Goal: Task Accomplishment & Management: Use online tool/utility

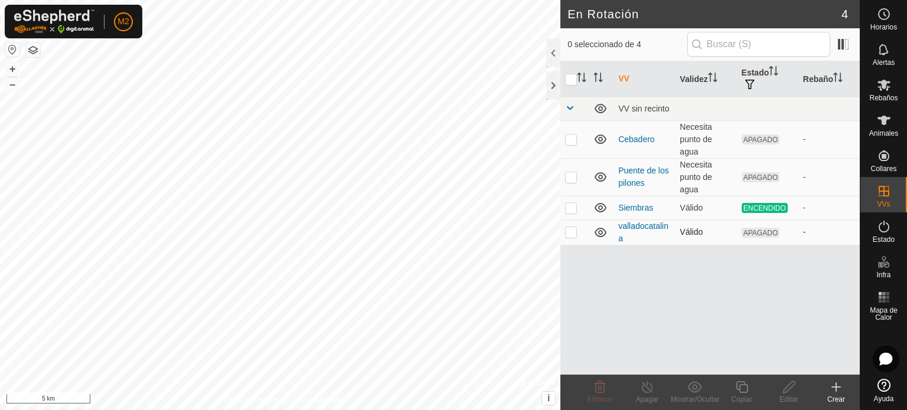
click at [570, 231] on p-checkbox at bounding box center [571, 231] width 12 height 9
click at [596, 387] on icon at bounding box center [599, 387] width 11 height 12
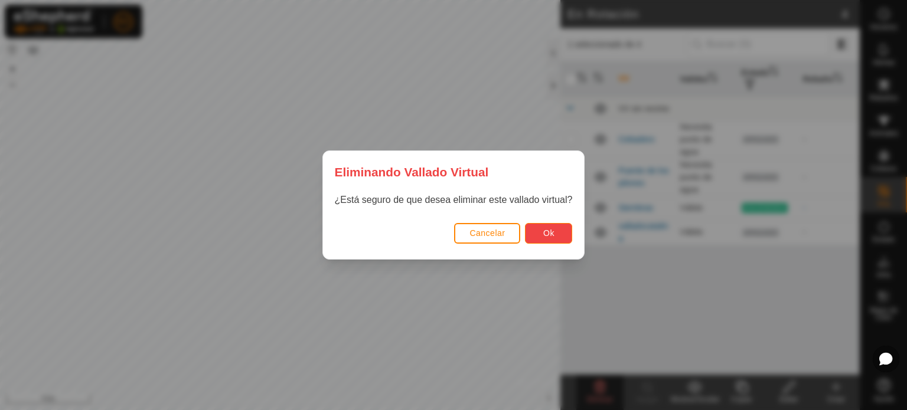
click at [550, 238] on button "Ok" at bounding box center [548, 233] width 47 height 21
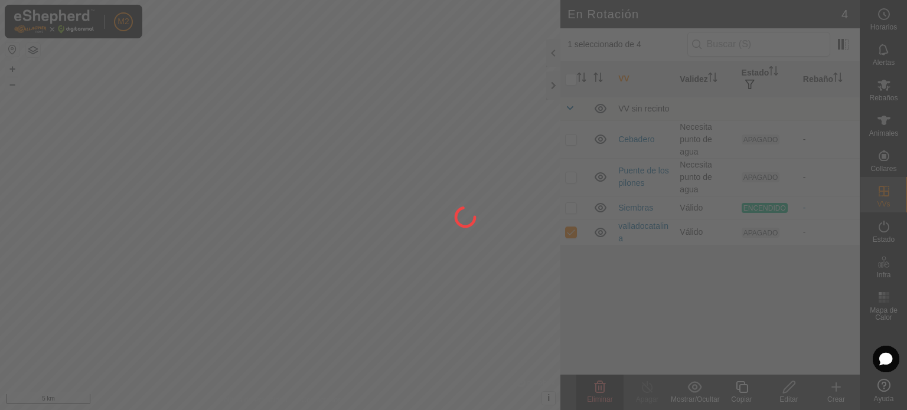
checkbox input "false"
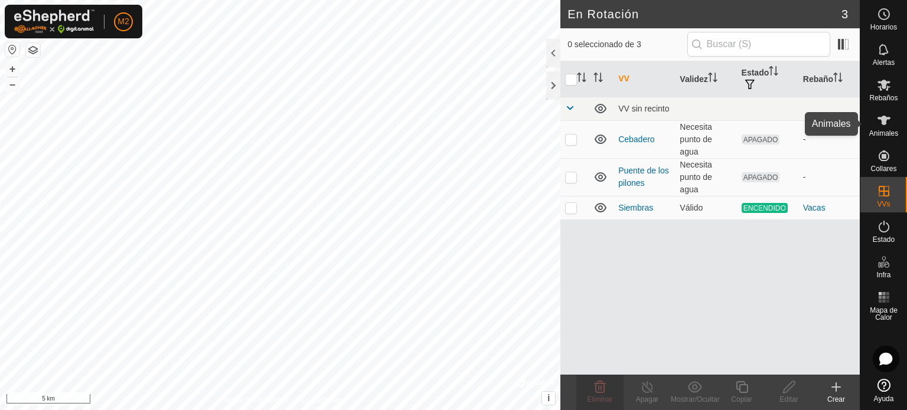
click at [882, 130] on span "Animales" at bounding box center [883, 133] width 29 height 7
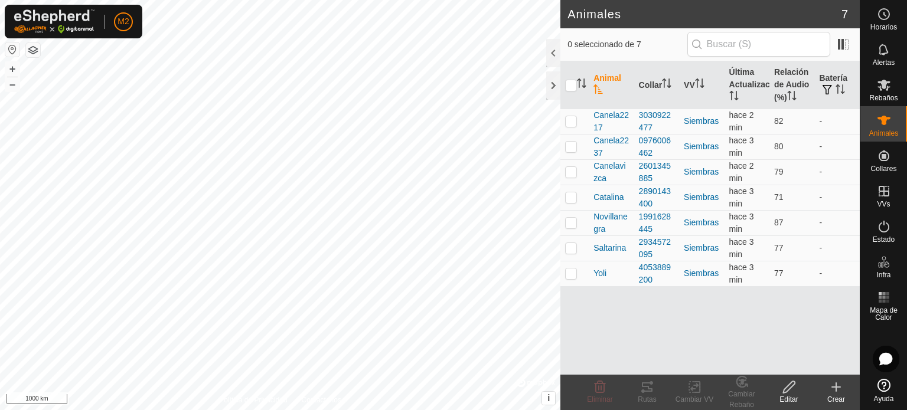
click at [906, 410] on html "M2 Horarios Alertas Rebaños Animales Collares VVs Estado Infra Mapa de Calor Ay…" at bounding box center [453, 205] width 907 height 410
click at [311, 410] on html "M2 Horarios Alertas Rebaños Animales Collares VVs Estado Infra Mapa de Calor Ay…" at bounding box center [453, 205] width 907 height 410
click at [94, 0] on html "M2 Horarios Alertas Rebaños Animales Collares VVs Estado Infra Mapa de Calor Ay…" at bounding box center [453, 205] width 907 height 410
click at [192, 0] on html "M2 Horarios Alertas Rebaños Animales Collares VVs Estado Infra Mapa de Calor Ay…" at bounding box center [453, 205] width 907 height 410
click at [296, 0] on html "M2 Horarios Alertas Rebaños Animales Collares VVs Estado Infra Mapa de Calor Ay…" at bounding box center [453, 205] width 907 height 410
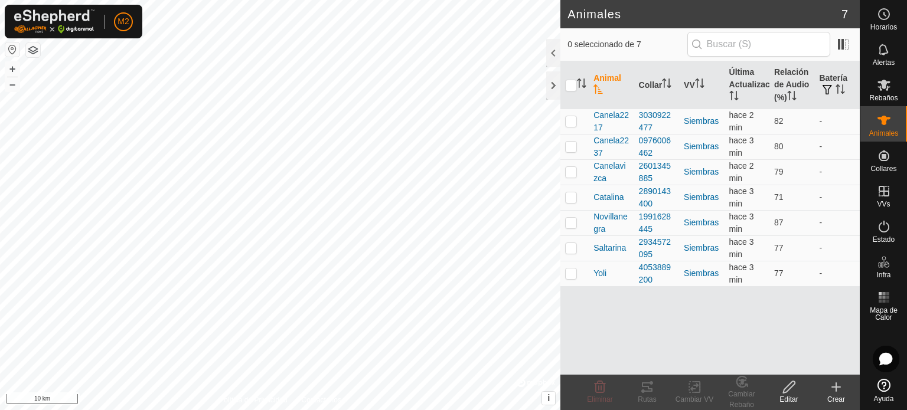
click at [310, 0] on html "M2 Horarios Alertas Rebaños Animales Collares VVs Estado Infra Mapa de Calor Ay…" at bounding box center [453, 205] width 907 height 410
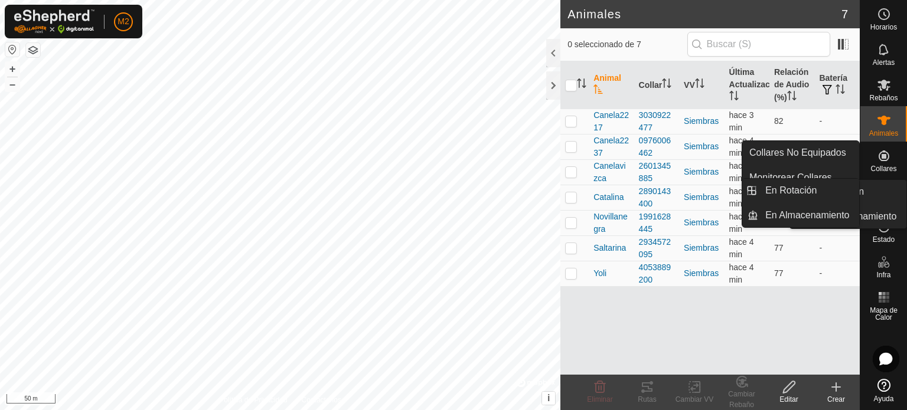
drag, startPoint x: 891, startPoint y: 182, endPoint x: 885, endPoint y: 196, distance: 14.8
click at [885, 196] on icon at bounding box center [883, 191] width 11 height 11
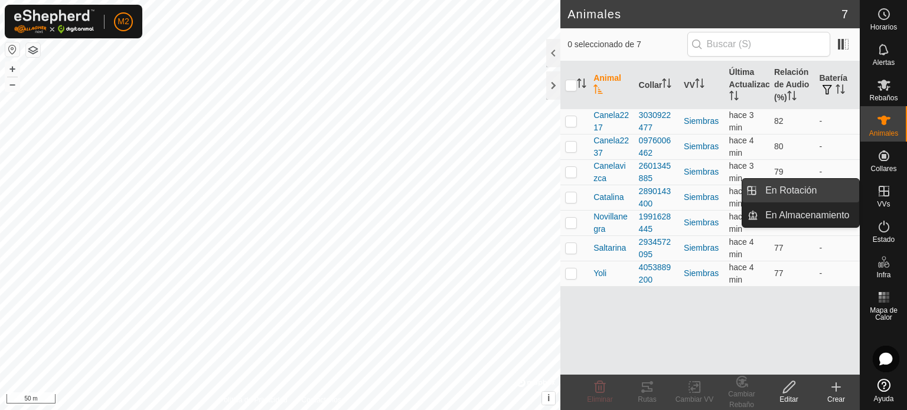
click at [835, 193] on link "En Rotación" at bounding box center [808, 191] width 101 height 24
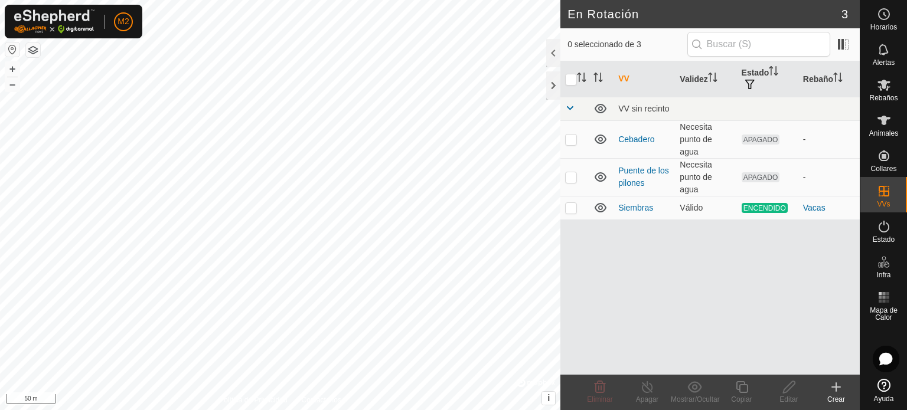
click at [833, 382] on icon at bounding box center [836, 387] width 14 height 14
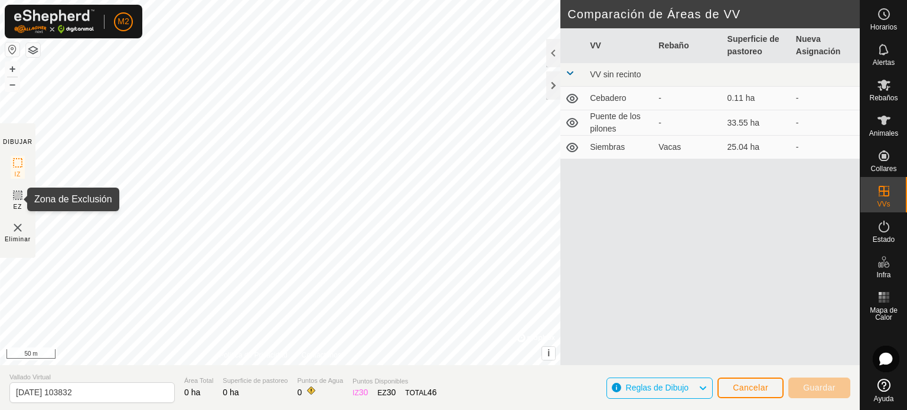
click at [17, 192] on icon at bounding box center [18, 195] width 14 height 14
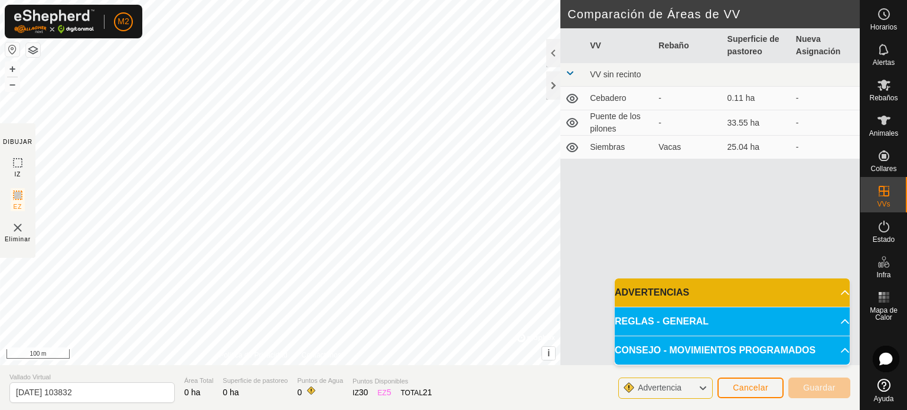
click at [839, 291] on p-accordion-header "ADVERTENCIAS" at bounding box center [731, 293] width 235 height 28
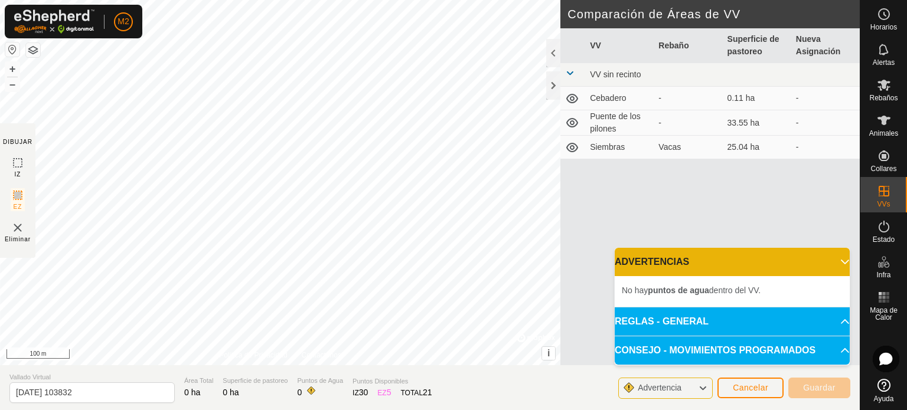
click at [833, 349] on p-accordion-header "CONSEJO - MOVIMIENTOS PROGRAMADOS" at bounding box center [731, 350] width 235 height 28
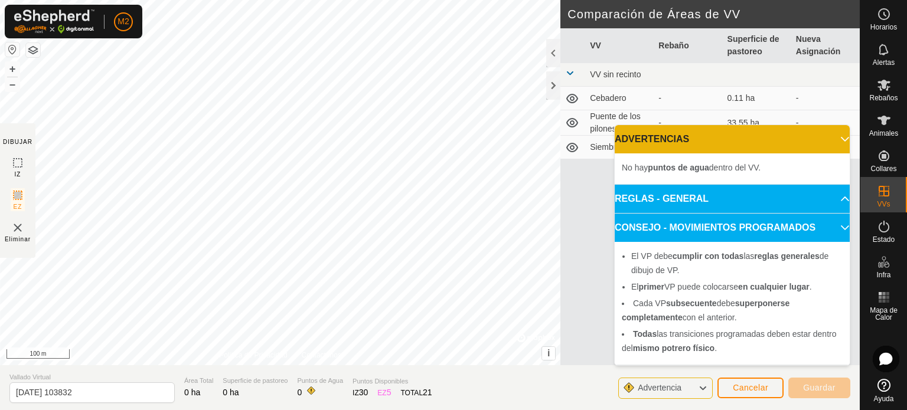
click at [836, 228] on p-accordion-header "CONSEJO - MOVIMIENTOS PROGRAMADOS" at bounding box center [731, 228] width 235 height 28
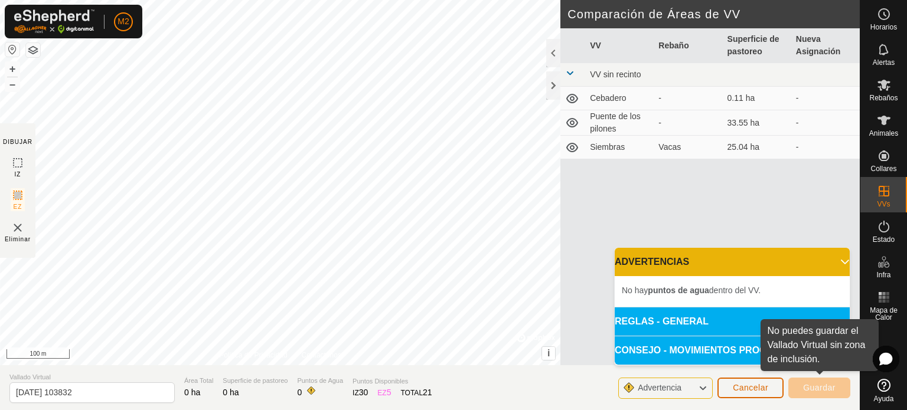
drag, startPoint x: 811, startPoint y: 391, endPoint x: 760, endPoint y: 395, distance: 50.9
click at [760, 395] on button "Cancelar" at bounding box center [750, 388] width 66 height 21
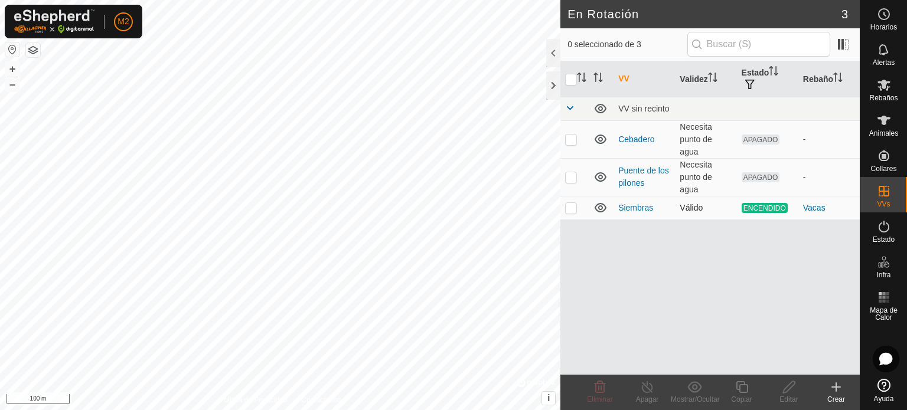
click at [571, 206] on p-checkbox at bounding box center [571, 207] width 12 height 9
click at [570, 207] on p-checkbox at bounding box center [571, 207] width 12 height 9
checkbox input "false"
click at [836, 393] on icon at bounding box center [836, 387] width 14 height 14
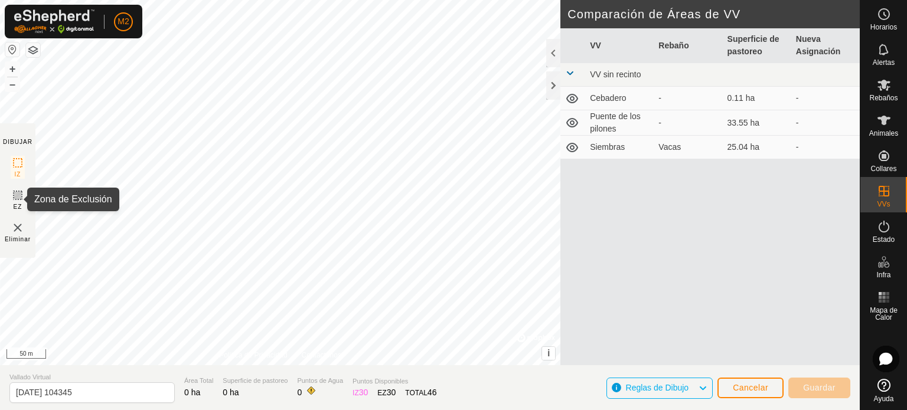
click at [19, 197] on icon at bounding box center [17, 195] width 7 height 7
click at [20, 226] on img at bounding box center [18, 228] width 14 height 14
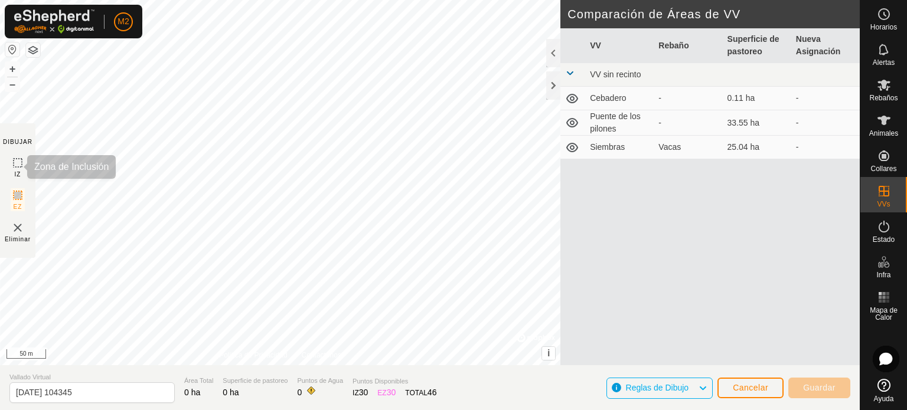
click at [13, 165] on rect at bounding box center [17, 162] width 9 height 9
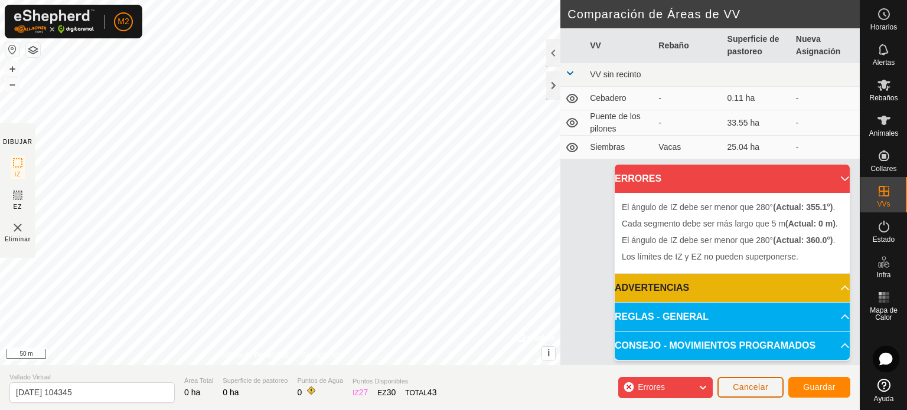
click at [741, 394] on button "Cancelar" at bounding box center [750, 387] width 66 height 21
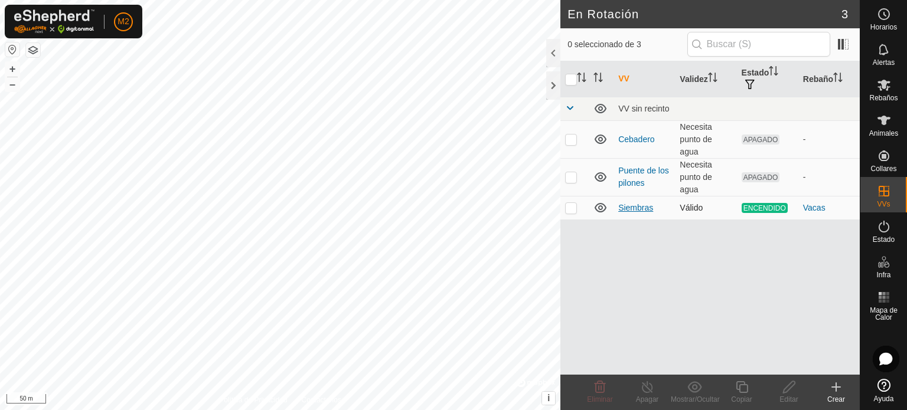
click at [645, 210] on link "Siembras" at bounding box center [635, 207] width 35 height 9
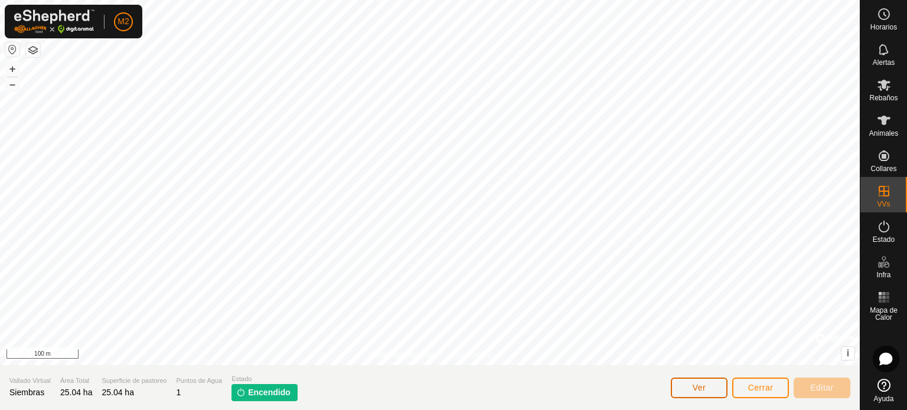
click at [707, 393] on button "Ver" at bounding box center [699, 388] width 57 height 21
click at [896, 123] on div "Animales" at bounding box center [883, 123] width 47 height 35
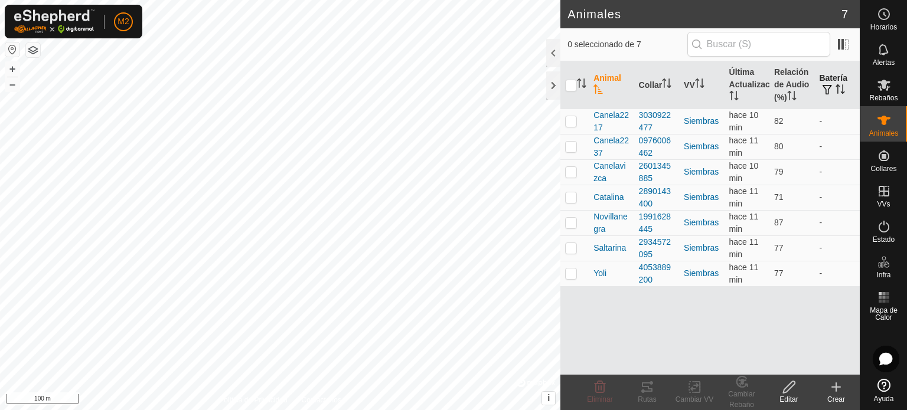
click at [832, 93] on button "button" at bounding box center [827, 90] width 17 height 12
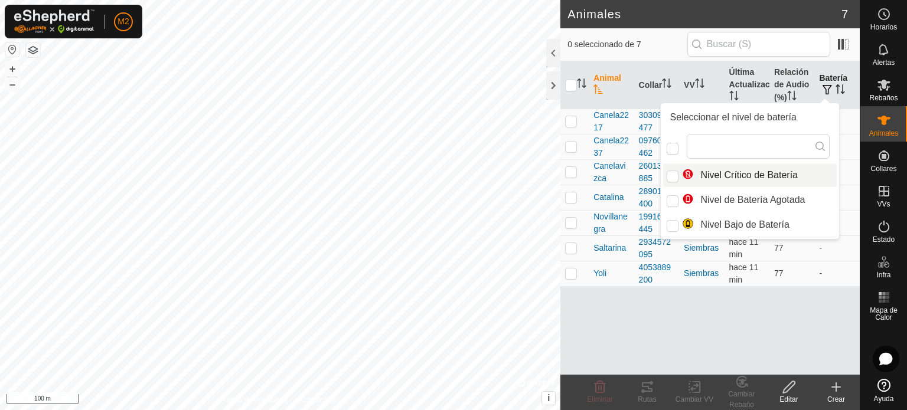
click at [832, 80] on th "Batería" at bounding box center [836, 85] width 45 height 48
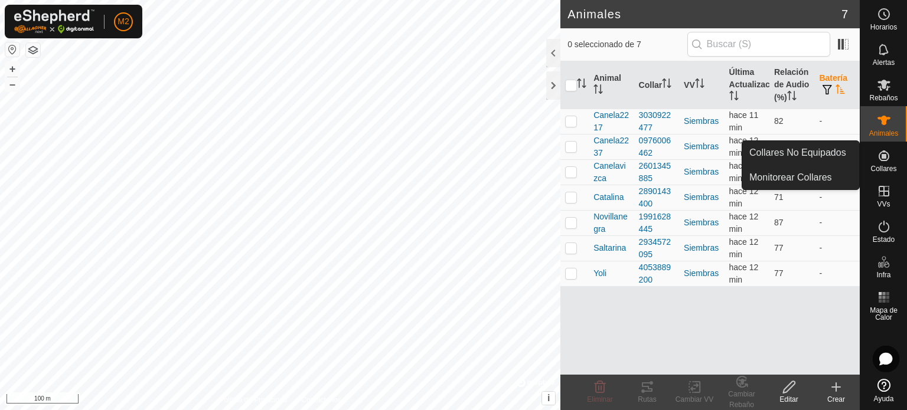
click at [883, 153] on icon at bounding box center [884, 156] width 14 height 14
click at [878, 155] on icon at bounding box center [884, 156] width 14 height 14
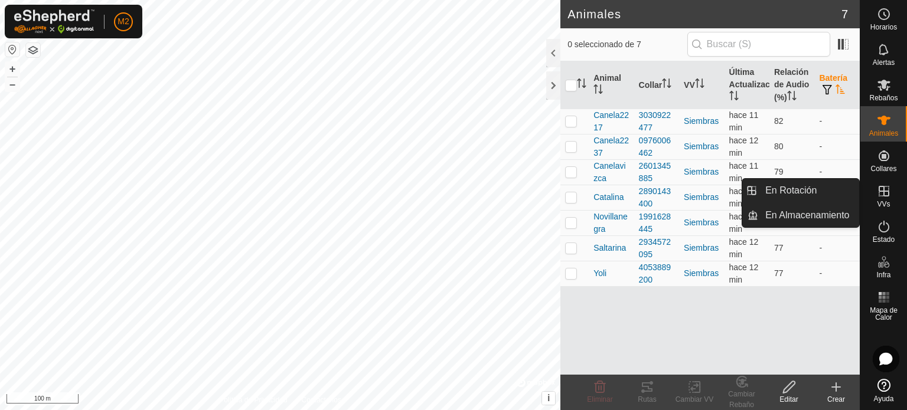
click at [893, 194] on es-virtualpaddocks-svg-icon at bounding box center [883, 191] width 21 height 19
click at [884, 195] on icon at bounding box center [883, 191] width 11 height 11
click at [821, 199] on link "En Rotación" at bounding box center [808, 191] width 101 height 24
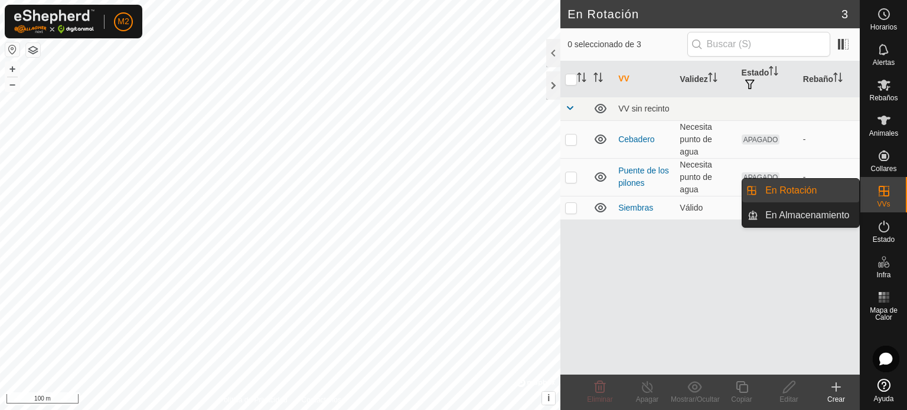
click at [819, 198] on link "En Rotación" at bounding box center [808, 191] width 101 height 24
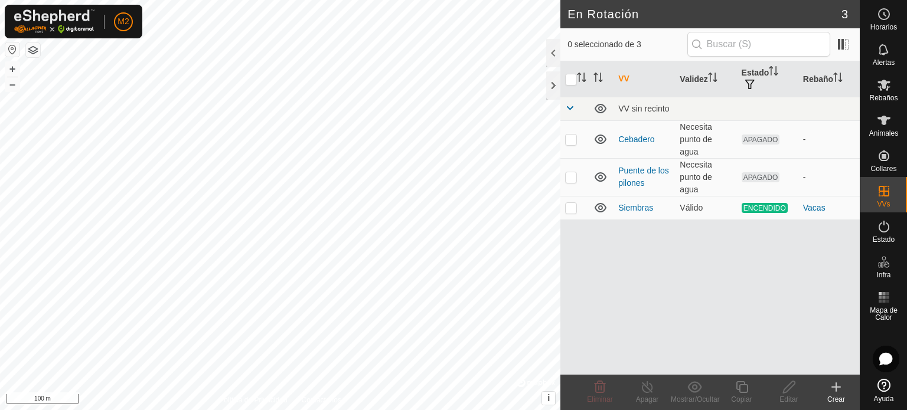
click at [571, 237] on div "En Rotación 3 0 seleccionado de 3 VV Validez Estado Rebaño VV sin recinto Cebad…" at bounding box center [429, 205] width 859 height 410
click at [844, 385] on create-svg-icon at bounding box center [835, 387] width 47 height 14
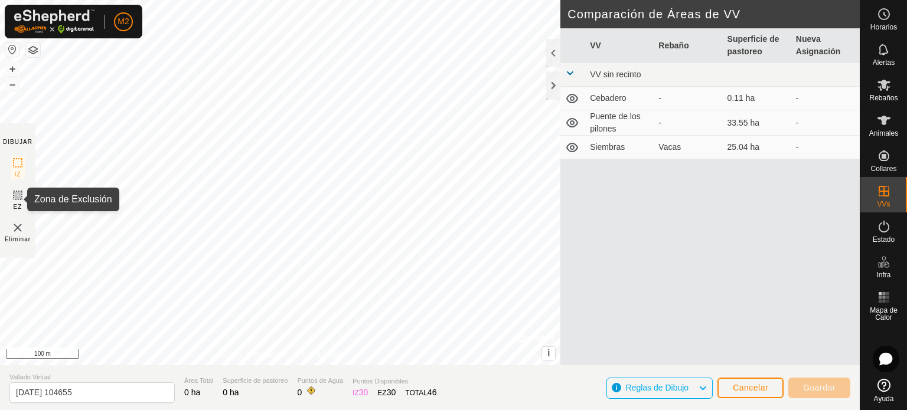
click at [20, 191] on icon at bounding box center [18, 195] width 14 height 14
click at [15, 230] on img at bounding box center [18, 228] width 14 height 14
click at [24, 231] on img at bounding box center [18, 228] width 14 height 14
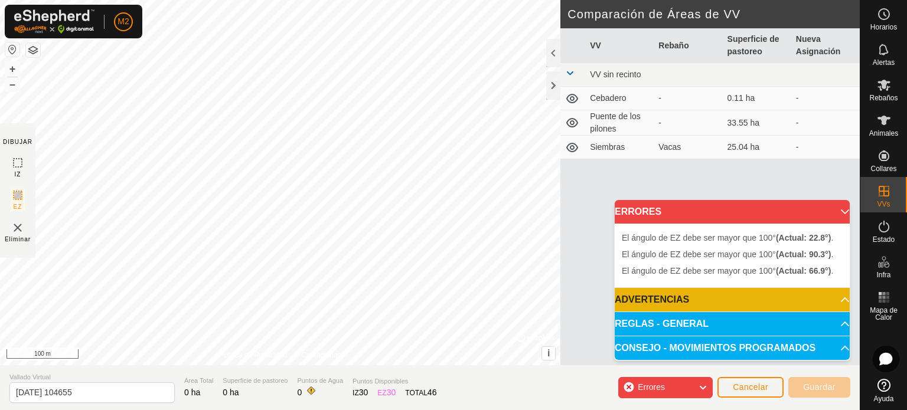
click at [8, 231] on div "Eliminar" at bounding box center [18, 232] width 26 height 23
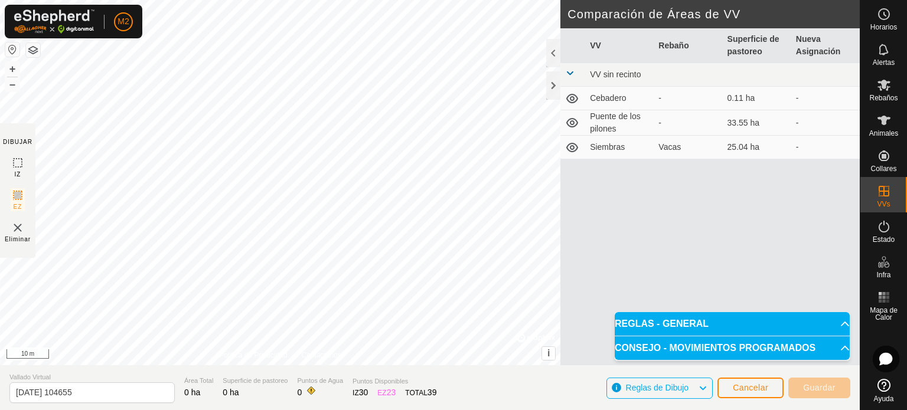
click at [413, 0] on html "M2 Horarios Alertas Rebaños Animales Collares VVs Estado Infra Mapa de Calor Ay…" at bounding box center [453, 205] width 907 height 410
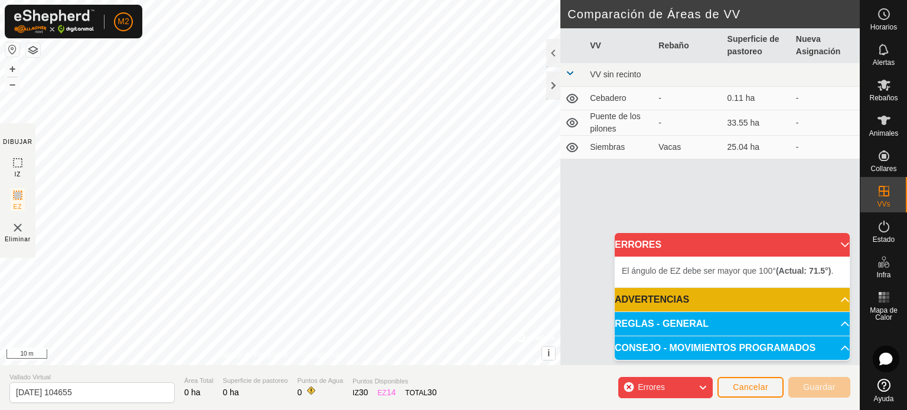
click at [344, 0] on html "M2 Horarios Alertas Rebaños Animales Collares VVs Estado Infra Mapa de Calor Ay…" at bounding box center [453, 205] width 907 height 410
click at [375, 0] on html "M2 Horarios Alertas Rebaños Animales Collares VVs Estado Infra Mapa de Calor Ay…" at bounding box center [453, 205] width 907 height 410
click at [376, 0] on html "M2 Horarios Alertas Rebaños Animales Collares VVs Estado Infra Mapa de Calor Ay…" at bounding box center [453, 205] width 907 height 410
click at [349, 0] on html "M2 Horarios Alertas Rebaños Animales Collares VVs Estado Infra Mapa de Calor Ay…" at bounding box center [453, 205] width 907 height 410
click at [333, 0] on html "M2 Horarios Alertas Rebaños Animales Collares VVs Estado Infra Mapa de Calor Ay…" at bounding box center [453, 205] width 907 height 410
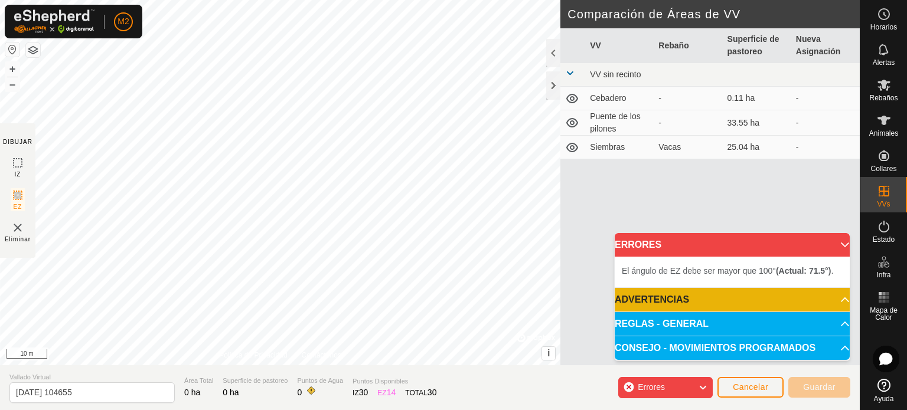
click at [346, 0] on html "M2 Horarios Alertas Rebaños Animales Collares VVs Estado Infra Mapa de Calor Ay…" at bounding box center [453, 205] width 907 height 410
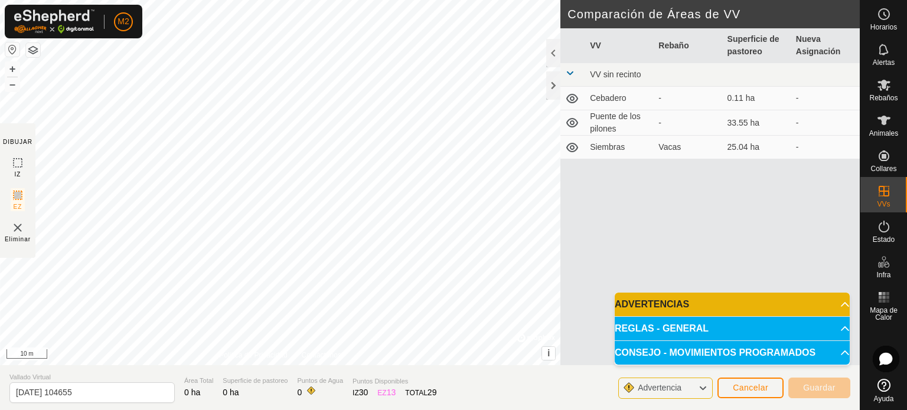
click at [829, 306] on p-accordion-header "ADVERTENCIAS" at bounding box center [731, 305] width 235 height 24
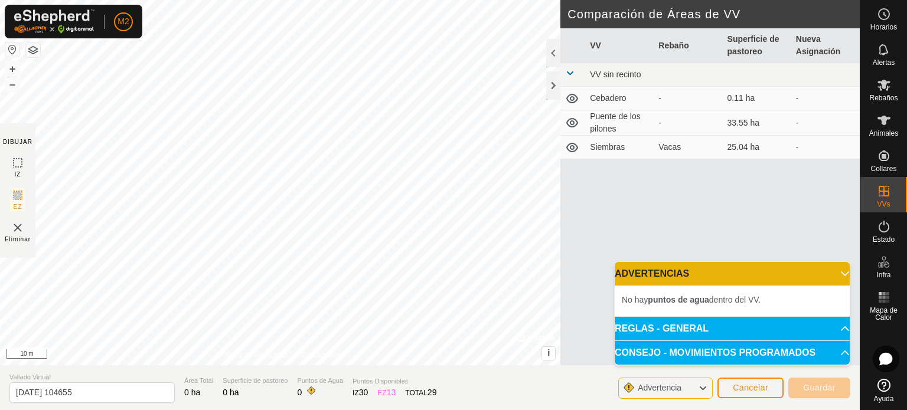
click at [700, 382] on icon at bounding box center [702, 388] width 9 height 15
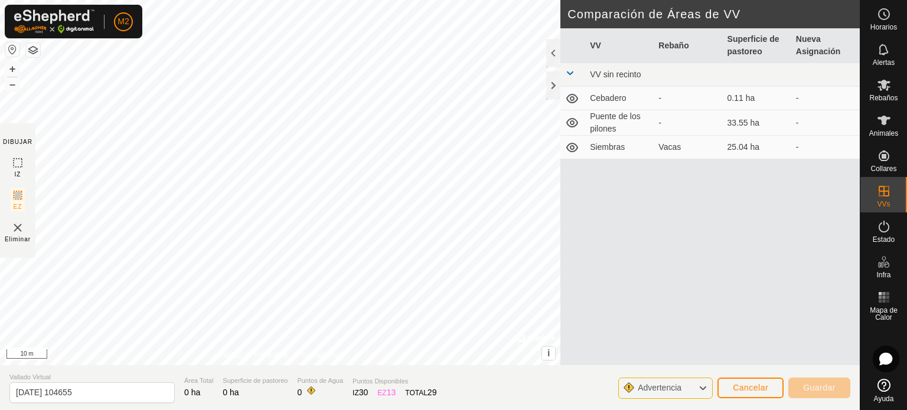
click at [700, 382] on icon at bounding box center [702, 388] width 9 height 15
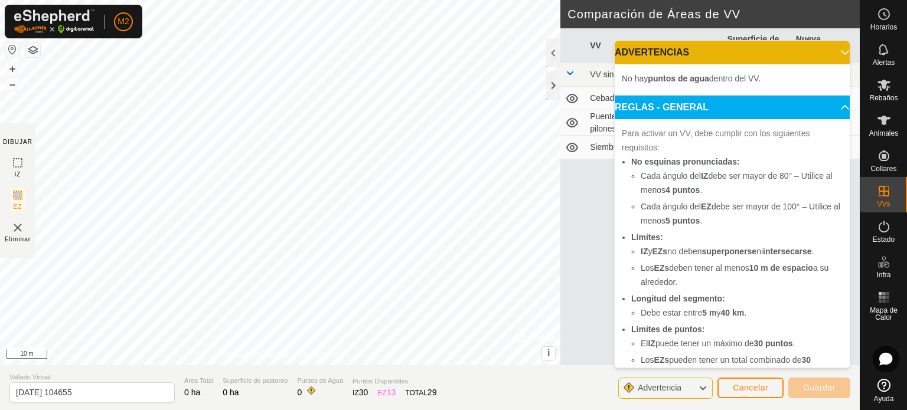
click at [538, 410] on html "M2 Horarios Alertas Rebaños Animales Collares VVs Estado Infra Mapa de Calor Ay…" at bounding box center [453, 205] width 907 height 410
click at [24, 161] on icon at bounding box center [18, 163] width 14 height 14
click at [380, 390] on div "DIBUJAR IZ EZ Eliminar Política de Privacidad Contáctenos El ángulo de EZ debe …" at bounding box center [429, 205] width 859 height 410
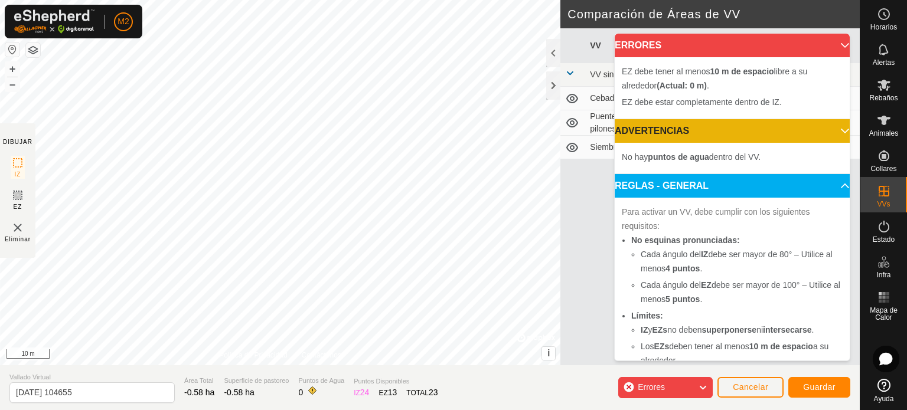
click at [14, 228] on img at bounding box center [18, 228] width 14 height 14
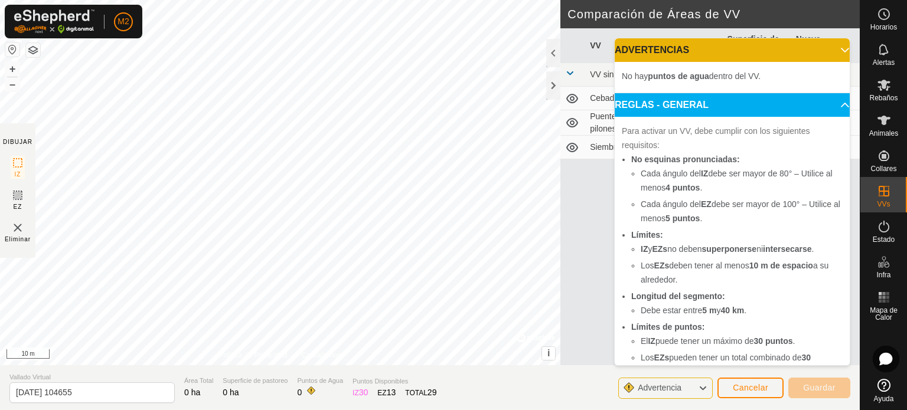
click at [30, 234] on div "Eliminar" at bounding box center [18, 232] width 26 height 23
click at [740, 394] on button "Cancelar" at bounding box center [750, 388] width 66 height 21
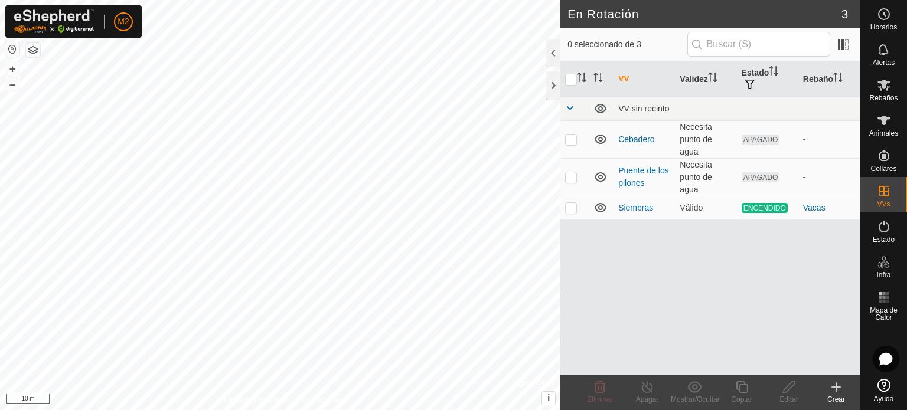
checkbox input "true"
click at [836, 394] on div "Crear" at bounding box center [835, 399] width 47 height 11
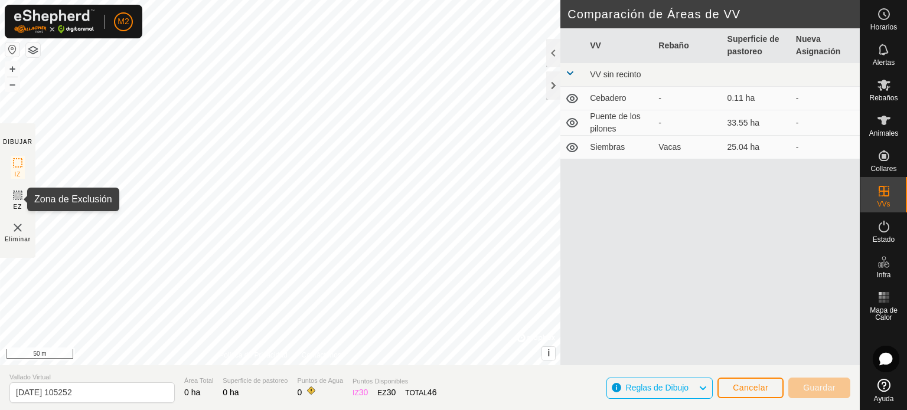
click at [17, 202] on span "EZ" at bounding box center [18, 206] width 9 height 9
click at [16, 233] on img at bounding box center [18, 228] width 14 height 14
click at [14, 229] on img at bounding box center [18, 228] width 14 height 14
click at [15, 223] on img at bounding box center [18, 228] width 14 height 14
click at [14, 228] on img at bounding box center [18, 228] width 14 height 14
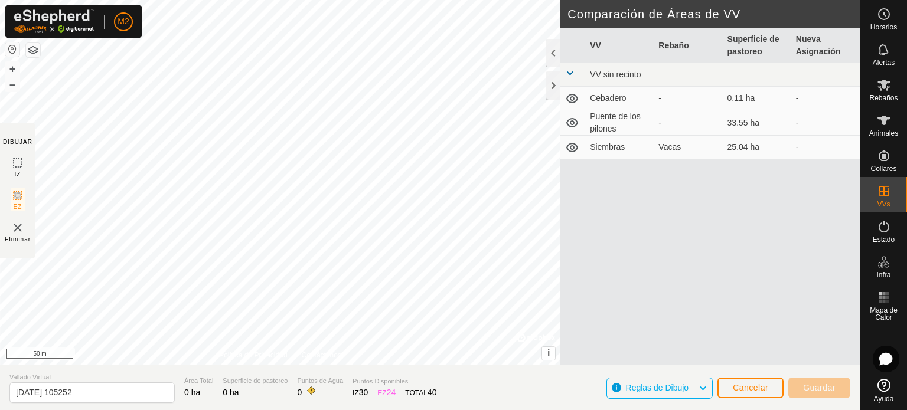
click at [19, 228] on img at bounding box center [18, 228] width 14 height 14
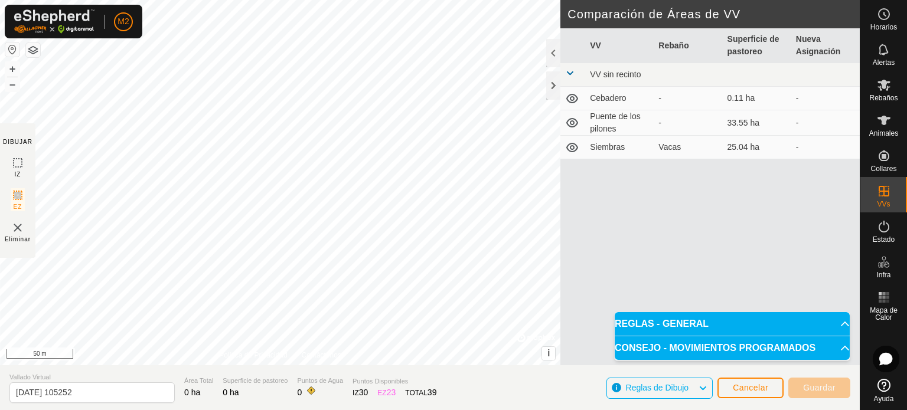
click at [9, 235] on span "Eliminar" at bounding box center [18, 239] width 26 height 9
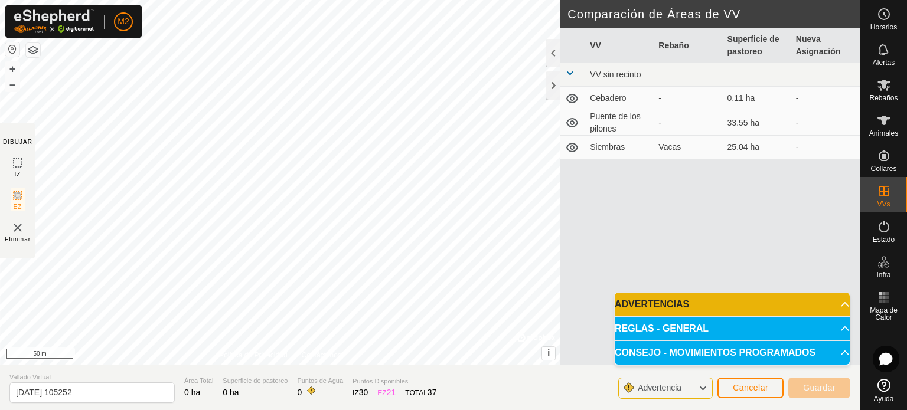
click at [830, 303] on p-accordion-header "ADVERTENCIAS" at bounding box center [731, 305] width 235 height 24
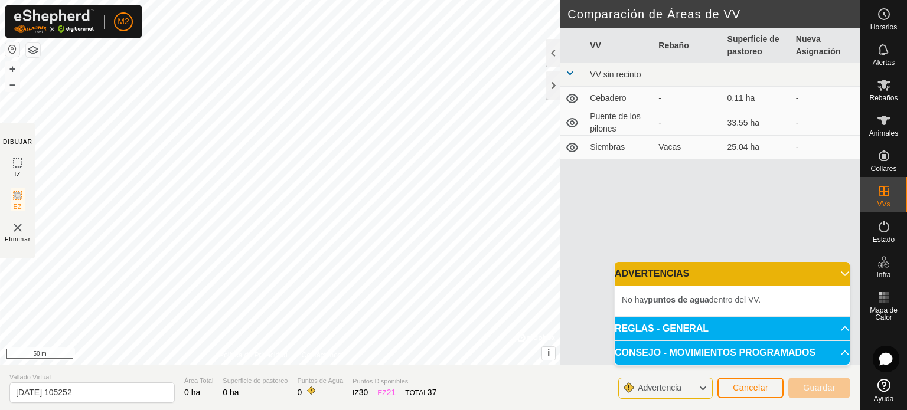
click at [835, 273] on p-accordion-header "ADVERTENCIAS" at bounding box center [731, 274] width 235 height 24
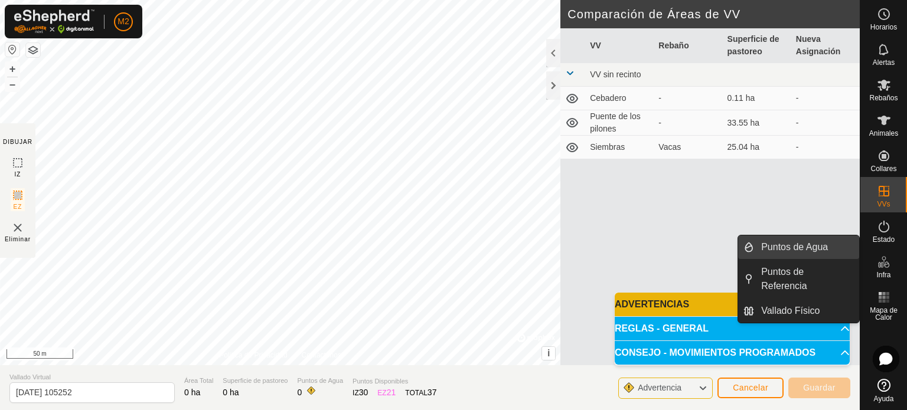
click at [819, 247] on link "Puntos de Agua" at bounding box center [806, 248] width 105 height 24
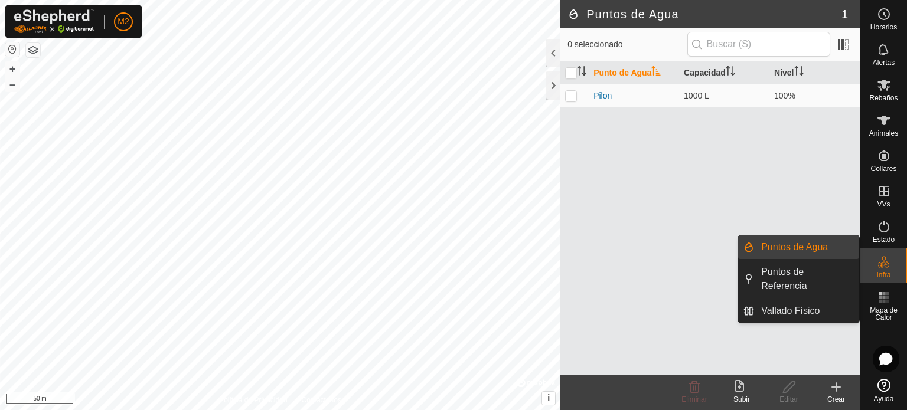
click at [890, 265] on es-infrastructure-svg-icon at bounding box center [883, 262] width 21 height 19
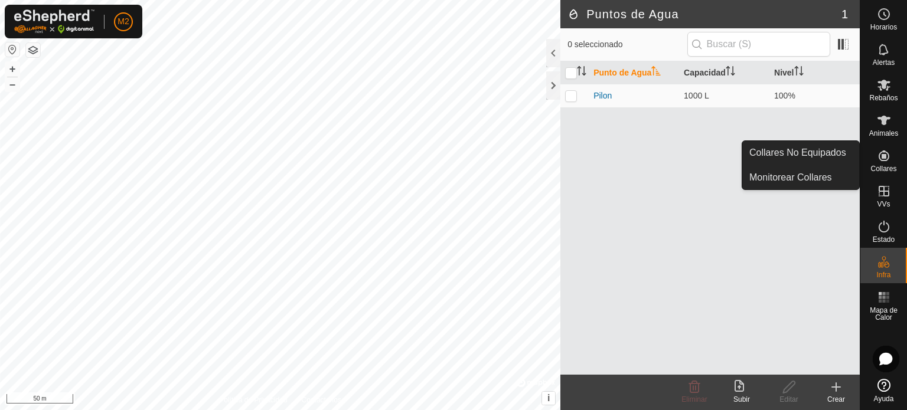
click at [886, 157] on icon at bounding box center [884, 156] width 14 height 14
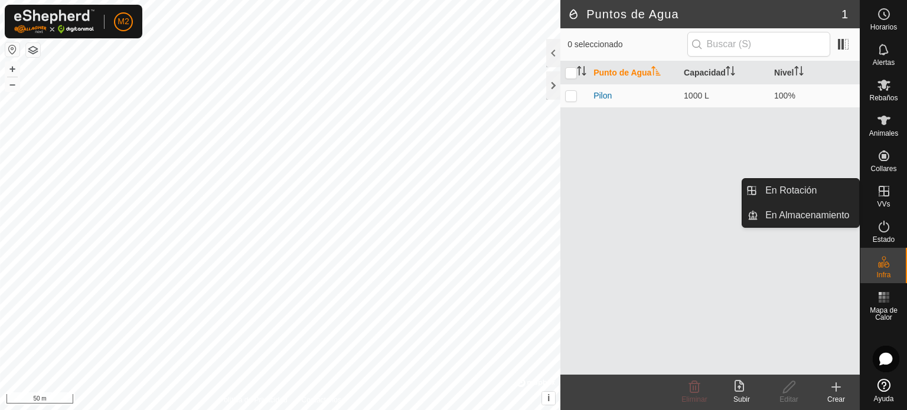
click at [877, 189] on icon at bounding box center [884, 191] width 14 height 14
click at [818, 189] on link "En Rotación" at bounding box center [808, 191] width 101 height 24
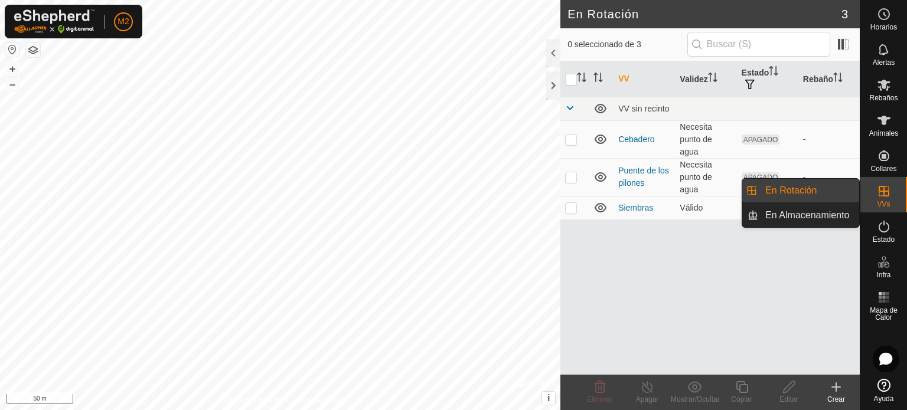
click at [818, 189] on link "En Rotación" at bounding box center [808, 191] width 101 height 24
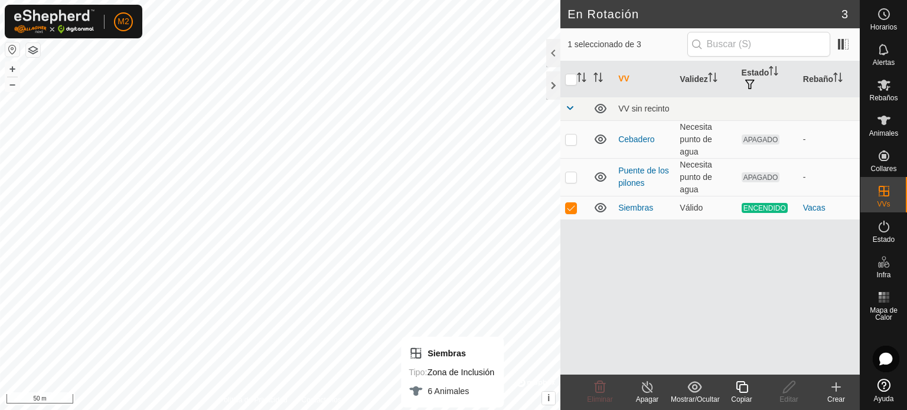
click at [456, 410] on html "M2 Horarios Alertas Rebaños Animales Collares VVs Estado Infra Mapa de Calor Ay…" at bounding box center [453, 205] width 907 height 410
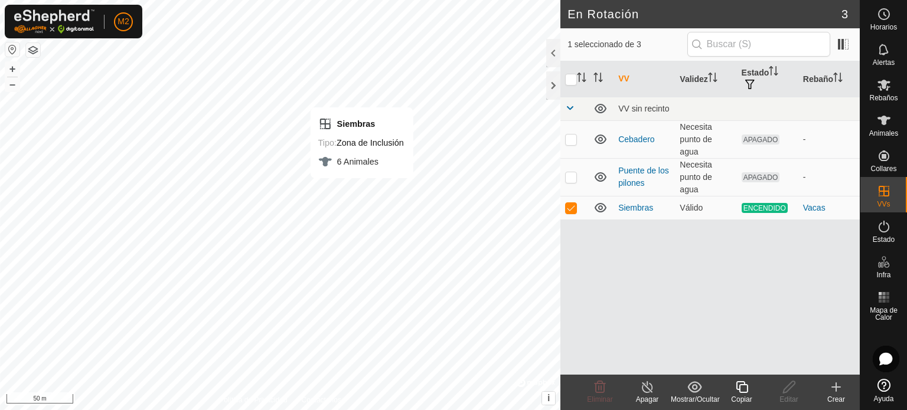
checkbox input "false"
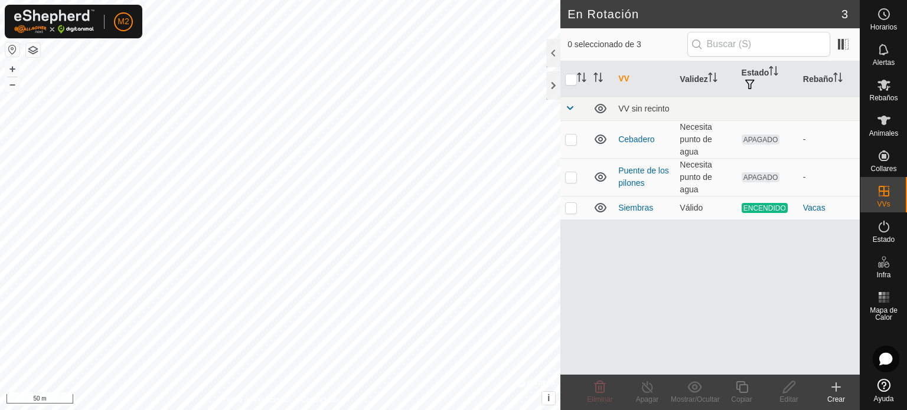
click at [838, 397] on div "Crear" at bounding box center [835, 399] width 47 height 11
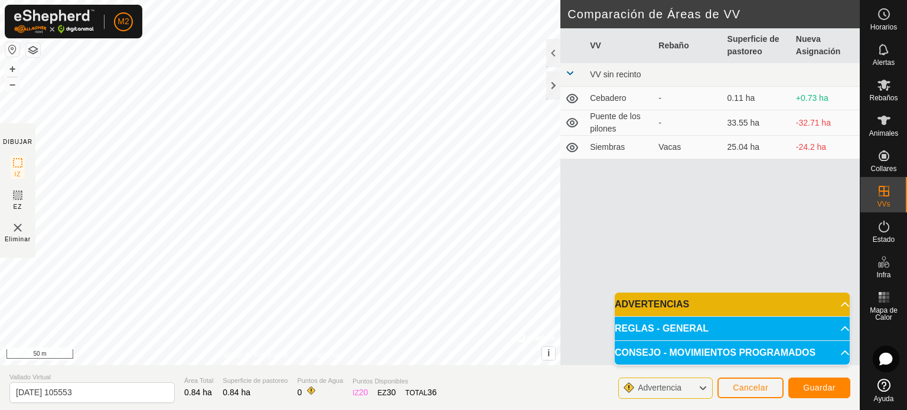
click at [11, 230] on img at bounding box center [18, 228] width 14 height 14
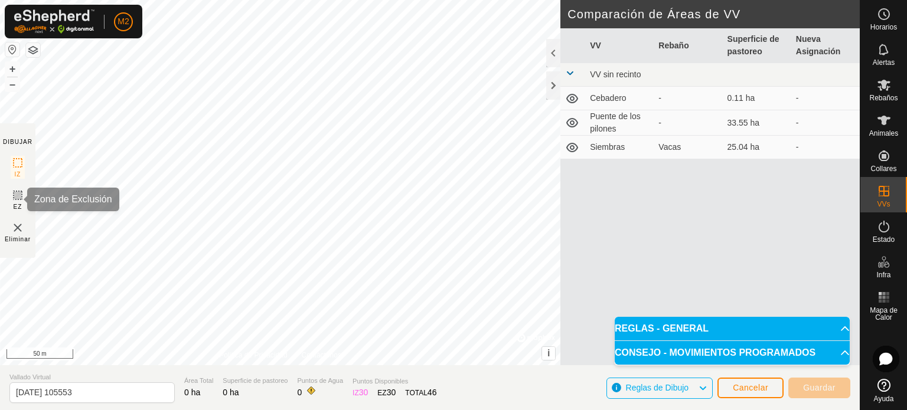
click at [19, 195] on icon at bounding box center [18, 195] width 14 height 14
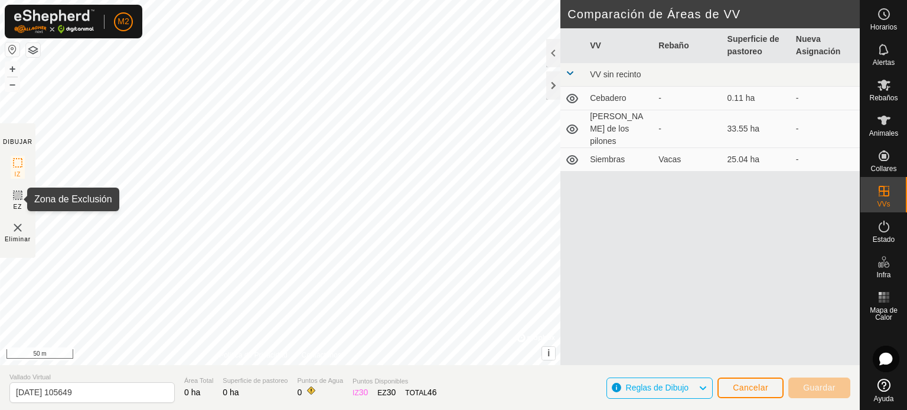
click at [18, 200] on rect at bounding box center [17, 195] width 9 height 9
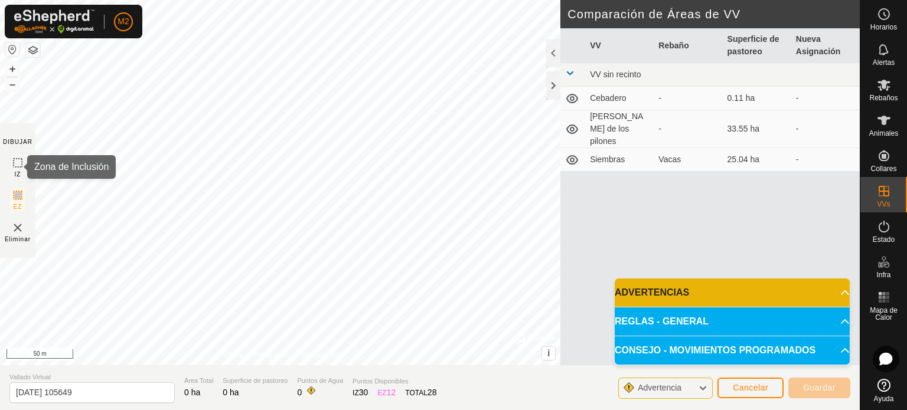
click at [21, 161] on icon at bounding box center [18, 163] width 14 height 14
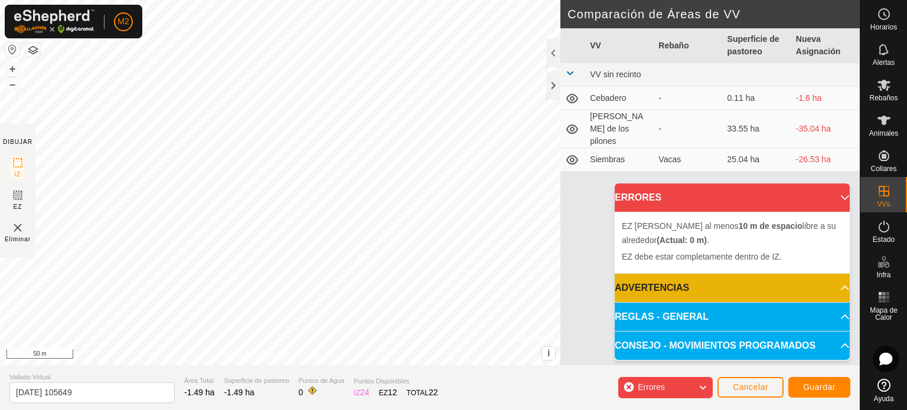
click at [704, 389] on icon at bounding box center [702, 387] width 9 height 15
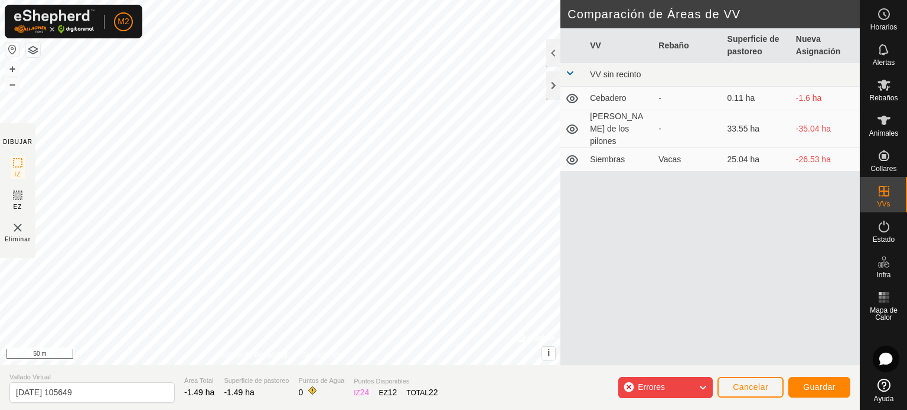
click at [704, 389] on icon at bounding box center [702, 387] width 9 height 15
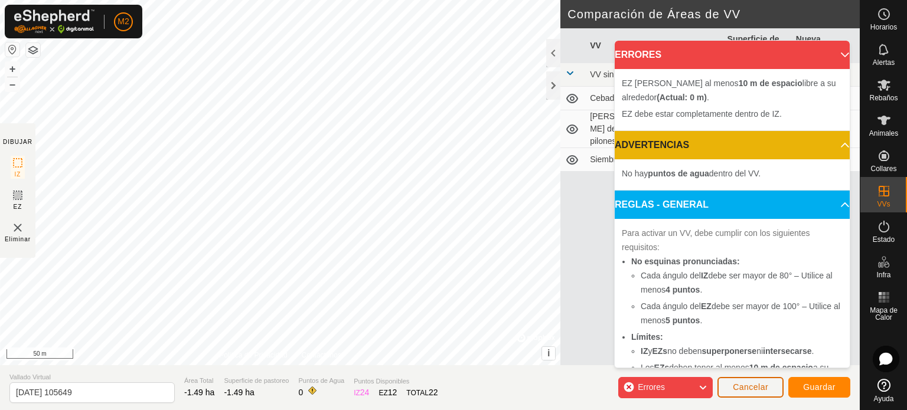
click at [758, 383] on span "Cancelar" at bounding box center [750, 387] width 35 height 9
